Goal: Transaction & Acquisition: Download file/media

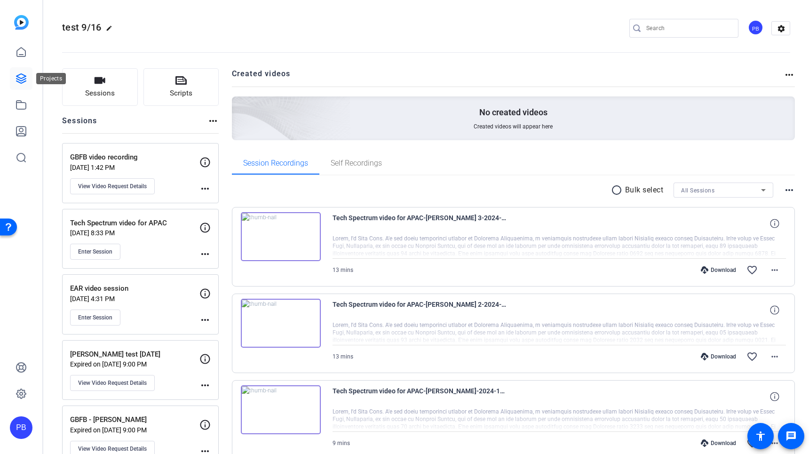
click at [19, 80] on icon at bounding box center [21, 78] width 11 height 11
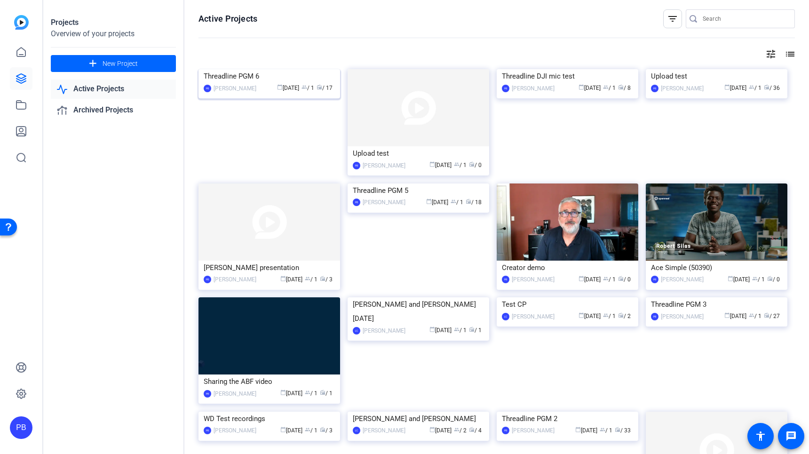
click at [258, 69] on img at bounding box center [270, 69] width 142 height 0
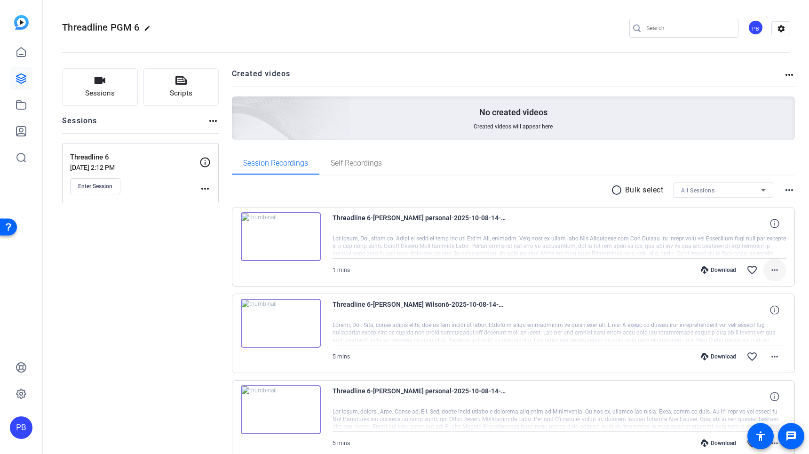
click at [776, 271] on mat-icon "more_horiz" at bounding box center [774, 269] width 11 height 11
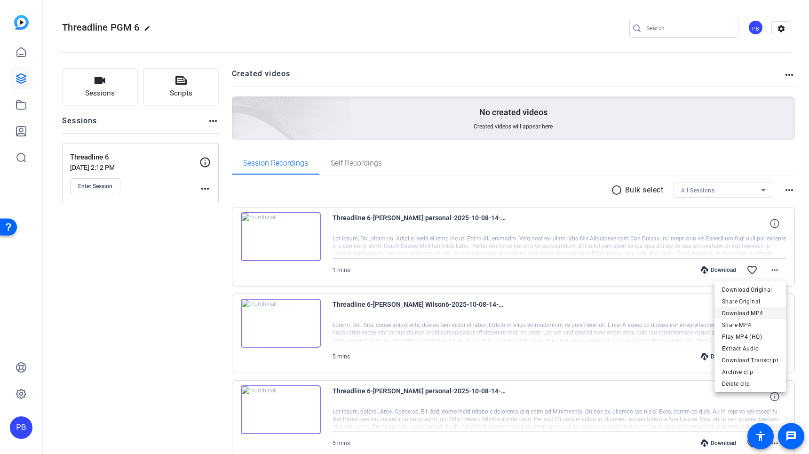
click at [754, 313] on span "Download MP4" at bounding box center [750, 313] width 56 height 11
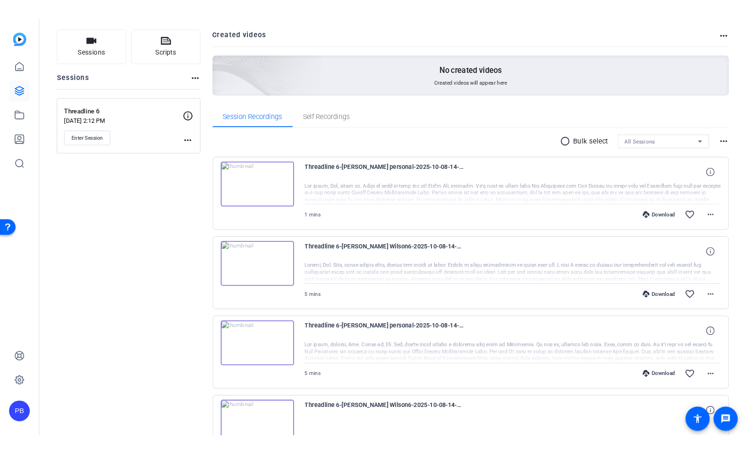
scroll to position [39, 0]
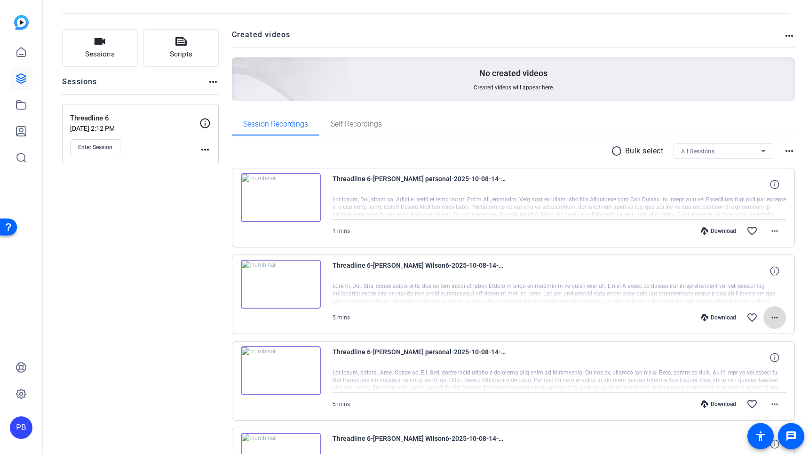
click at [775, 317] on mat-icon "more_horiz" at bounding box center [774, 317] width 11 height 11
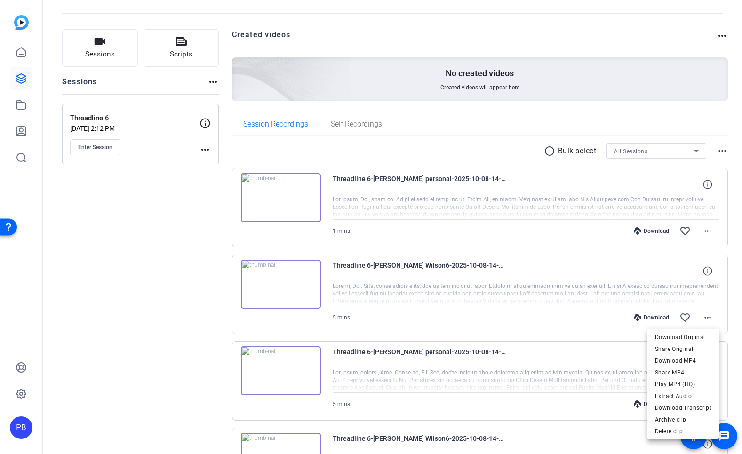
click at [159, 335] on div at bounding box center [371, 227] width 742 height 454
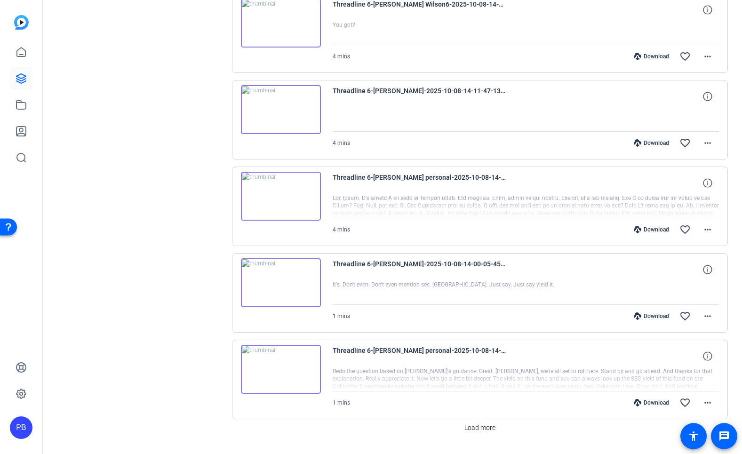
scroll to position [670, 0]
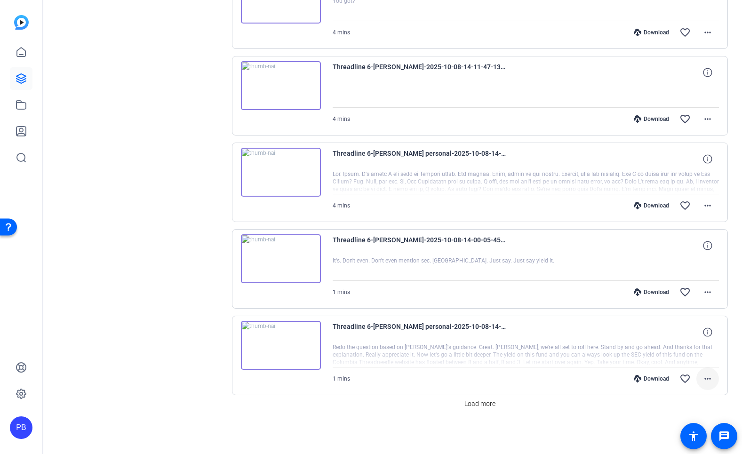
click at [706, 373] on mat-icon "more_horiz" at bounding box center [707, 378] width 11 height 11
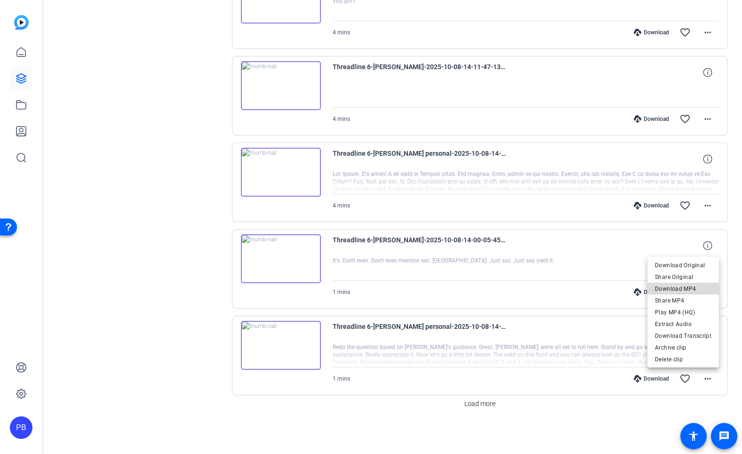
click at [685, 290] on span "Download MP4" at bounding box center [683, 288] width 56 height 11
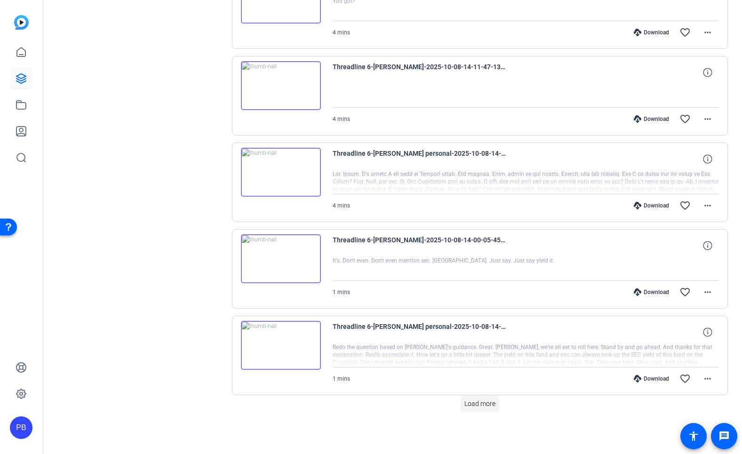
click at [475, 406] on span "Load more" at bounding box center [479, 404] width 31 height 10
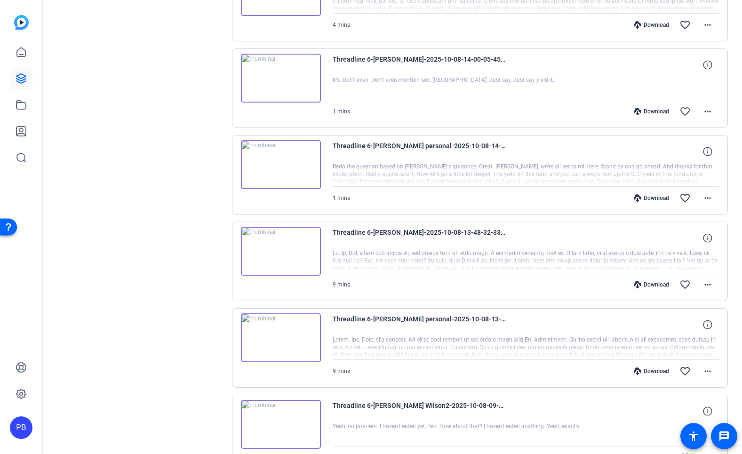
scroll to position [829, 0]
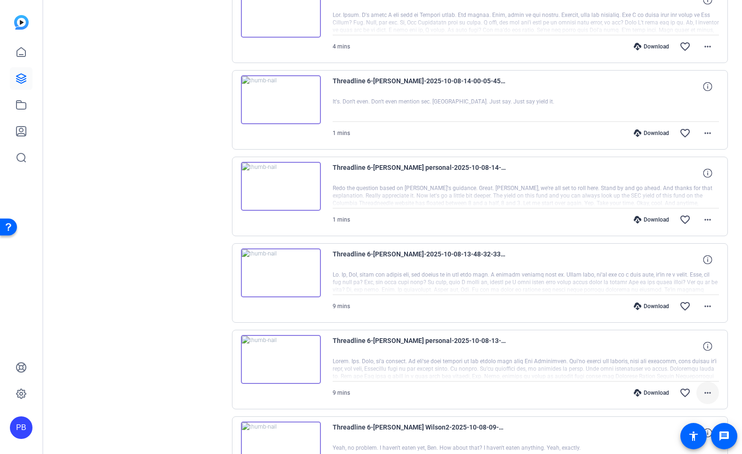
click at [709, 392] on mat-icon "more_horiz" at bounding box center [707, 392] width 11 height 11
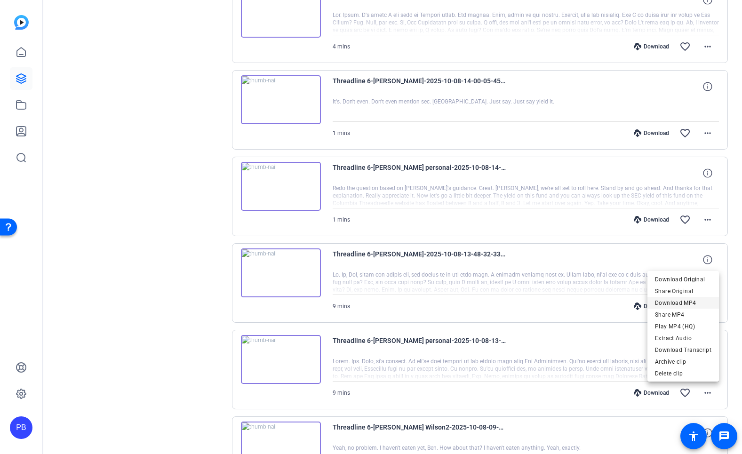
click at [683, 303] on span "Download MP4" at bounding box center [683, 302] width 56 height 11
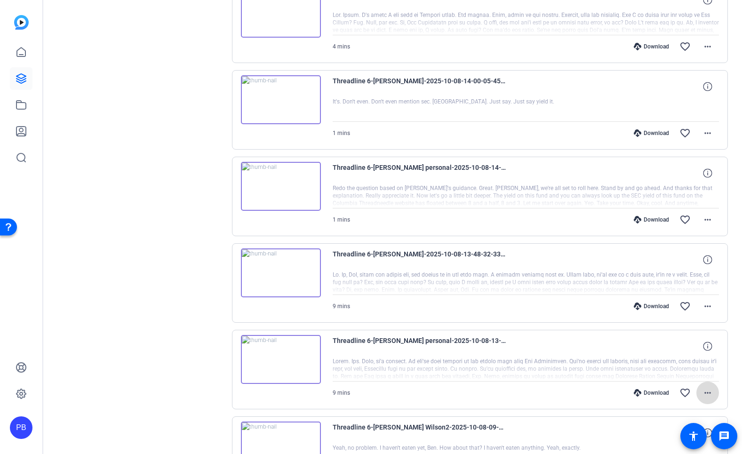
click at [709, 393] on mat-icon "more_horiz" at bounding box center [707, 392] width 11 height 11
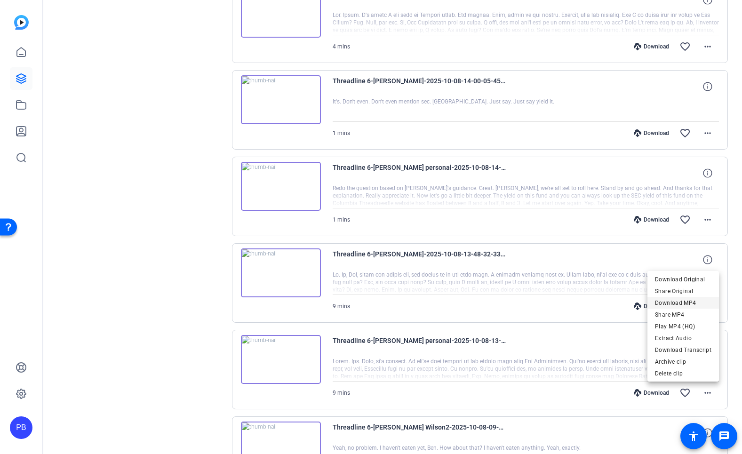
click at [669, 303] on span "Download MP4" at bounding box center [683, 302] width 56 height 11
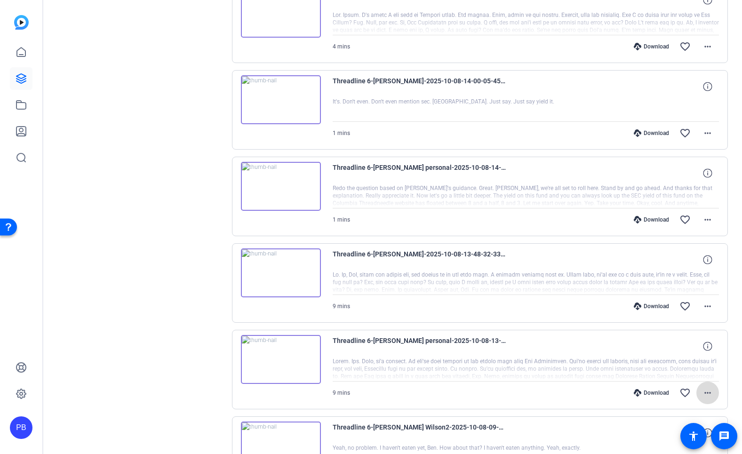
click at [708, 392] on mat-icon "more_horiz" at bounding box center [707, 392] width 11 height 11
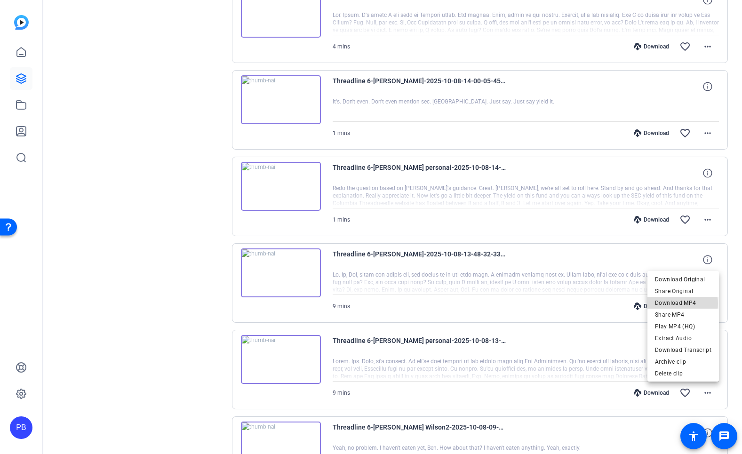
click at [677, 303] on span "Download MP4" at bounding box center [683, 302] width 56 height 11
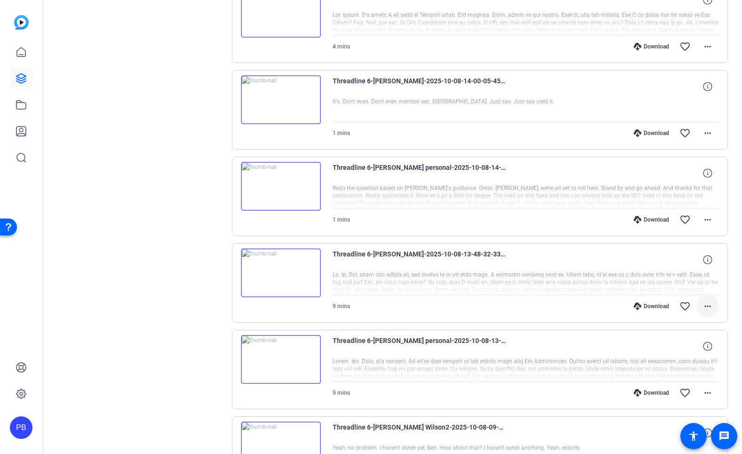
click at [711, 307] on mat-icon "more_horiz" at bounding box center [707, 306] width 11 height 11
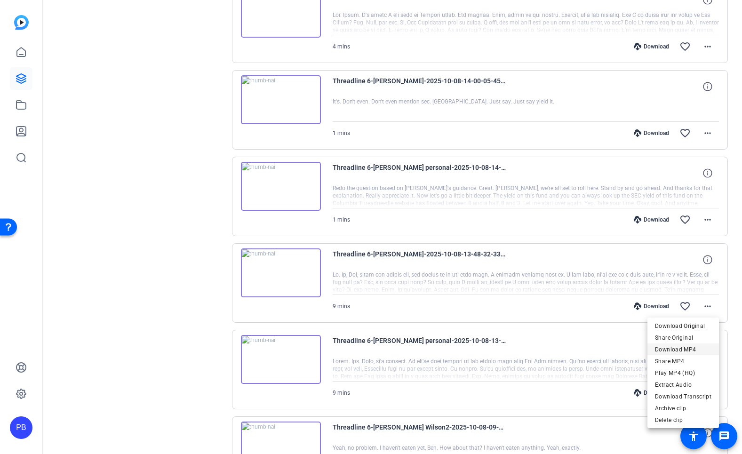
click at [691, 349] on span "Download MP4" at bounding box center [683, 349] width 56 height 11
